Goal: Task Accomplishment & Management: Complete application form

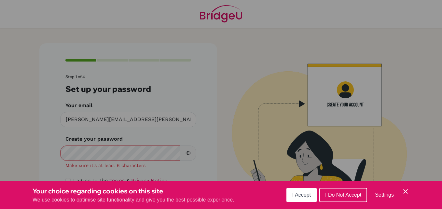
click at [407, 191] on icon "Cookie Control Close Icon" at bounding box center [405, 191] width 8 height 8
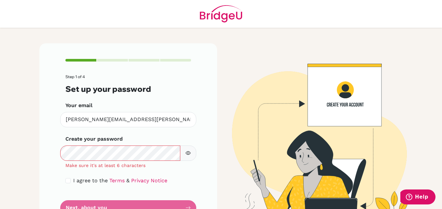
click at [188, 155] on icon "button" at bounding box center [187, 152] width 5 height 5
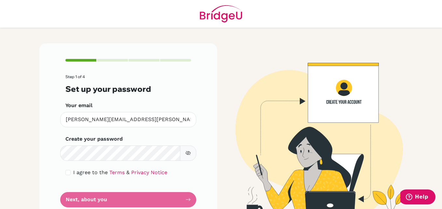
click at [160, 201] on form "Step 1 of 4 Set up your password Your email [PERSON_NAME][EMAIL_ADDRESS][PERSON…" at bounding box center [128, 140] width 126 height 133
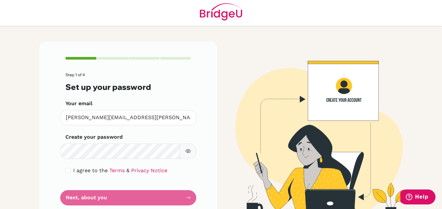
scroll to position [19, 0]
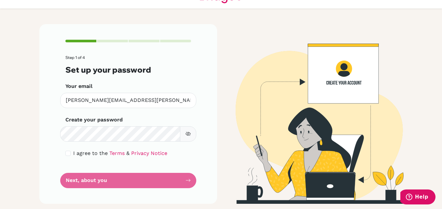
click at [182, 179] on form "Step 1 of 4 Set up your password Your email [PERSON_NAME][EMAIL_ADDRESS][PERSON…" at bounding box center [128, 121] width 126 height 133
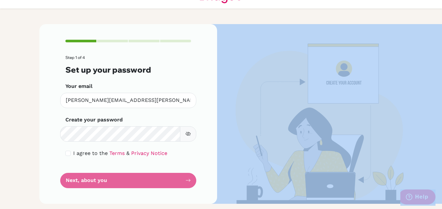
click at [182, 179] on form "Step 1 of 4 Set up your password Your email [PERSON_NAME][EMAIL_ADDRESS][PERSON…" at bounding box center [128, 121] width 126 height 133
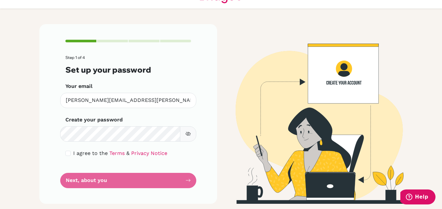
drag, startPoint x: 182, startPoint y: 179, endPoint x: 172, endPoint y: 149, distance: 31.6
click at [172, 149] on div "I agree to the Terms & Privacy Notice" at bounding box center [128, 153] width 126 height 8
click at [170, 187] on form "Step 1 of 4 Set up your password Your email [PERSON_NAME][EMAIL_ADDRESS][PERSON…" at bounding box center [128, 121] width 126 height 133
click at [198, 185] on div "Step 1 of 4 Set up your password Your email [PERSON_NAME][EMAIL_ADDRESS][PERSON…" at bounding box center [128, 114] width 178 height 180
click at [114, 154] on link "Terms" at bounding box center [116, 153] width 15 height 6
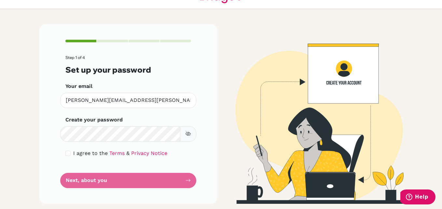
click at [192, 134] on button "button" at bounding box center [188, 133] width 16 height 15
click at [184, 180] on form "Step 1 of 4 Set up your password Your email [PERSON_NAME][EMAIL_ADDRESS][PERSON…" at bounding box center [128, 121] width 126 height 133
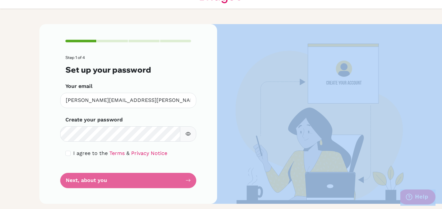
click at [184, 180] on form "Step 1 of 4 Set up your password Your email [PERSON_NAME][EMAIL_ADDRESS][PERSON…" at bounding box center [128, 121] width 126 height 133
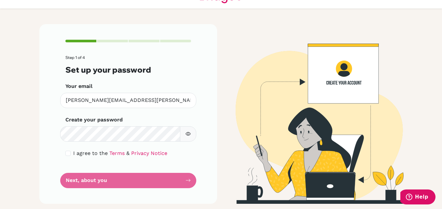
click at [184, 180] on form "Step 1 of 4 Set up your password Your email [PERSON_NAME][EMAIL_ADDRESS][PERSON…" at bounding box center [128, 121] width 126 height 133
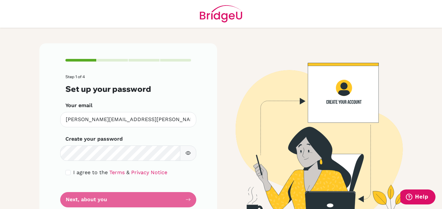
click at [190, 201] on div "Step 1 of 4 Set up your password Your email [PERSON_NAME][EMAIL_ADDRESS][PERSON…" at bounding box center [128, 133] width 178 height 180
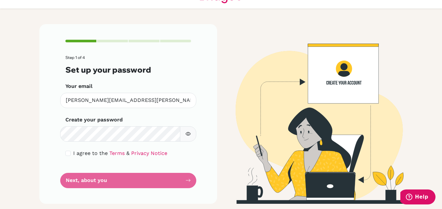
click at [184, 186] on form "Step 1 of 4 Set up your password Your email [PERSON_NAME][EMAIL_ADDRESS][PERSON…" at bounding box center [128, 121] width 126 height 133
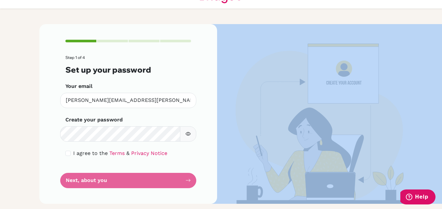
click at [184, 186] on form "Step 1 of 4 Set up your password Your email [PERSON_NAME][EMAIL_ADDRESS][PERSON…" at bounding box center [128, 121] width 126 height 133
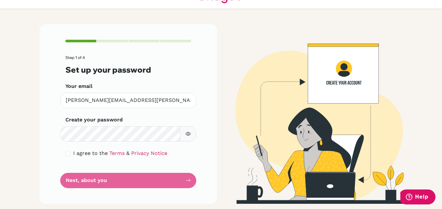
drag, startPoint x: 184, startPoint y: 186, endPoint x: 179, endPoint y: 182, distance: 5.9
click at [179, 182] on form "Step 1 of 4 Set up your password Your email [PERSON_NAME][EMAIL_ADDRESS][PERSON…" at bounding box center [128, 121] width 126 height 133
click at [179, 181] on form "Step 1 of 4 Set up your password Your email [PERSON_NAME][EMAIL_ADDRESS][PERSON…" at bounding box center [128, 121] width 126 height 133
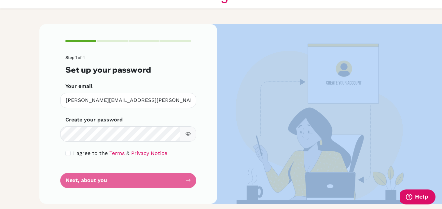
click at [179, 181] on form "Step 1 of 4 Set up your password Your email [PERSON_NAME][EMAIL_ADDRESS][PERSON…" at bounding box center [128, 121] width 126 height 133
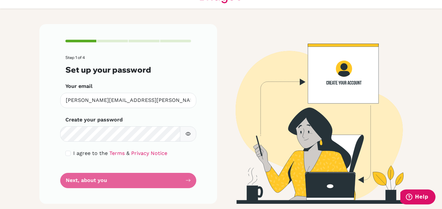
click at [179, 181] on form "Step 1 of 4 Set up your password Your email [PERSON_NAME][EMAIL_ADDRESS][PERSON…" at bounding box center [128, 121] width 126 height 133
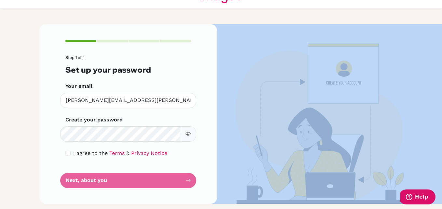
click at [179, 181] on form "Step 1 of 4 Set up your password Your email [PERSON_NAME][EMAIL_ADDRESS][PERSON…" at bounding box center [128, 121] width 126 height 133
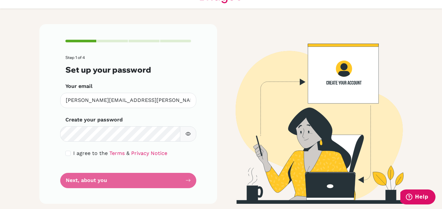
drag, startPoint x: 179, startPoint y: 181, endPoint x: 171, endPoint y: 163, distance: 19.5
click at [171, 163] on form "Step 1 of 4 Set up your password Your email [PERSON_NAME][EMAIL_ADDRESS][PERSON…" at bounding box center [128, 121] width 126 height 133
click at [187, 132] on icon "button" at bounding box center [187, 133] width 5 height 5
click at [65, 154] on input "checkbox" at bounding box center [67, 153] width 5 height 5
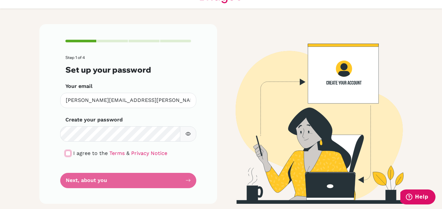
checkbox input "true"
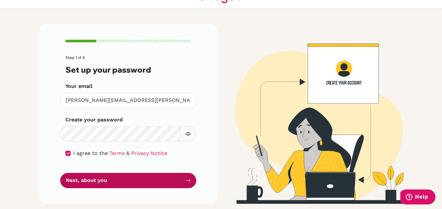
click at [90, 182] on button "Next, about you" at bounding box center [128, 180] width 136 height 15
